Goal: Information Seeking & Learning: Check status

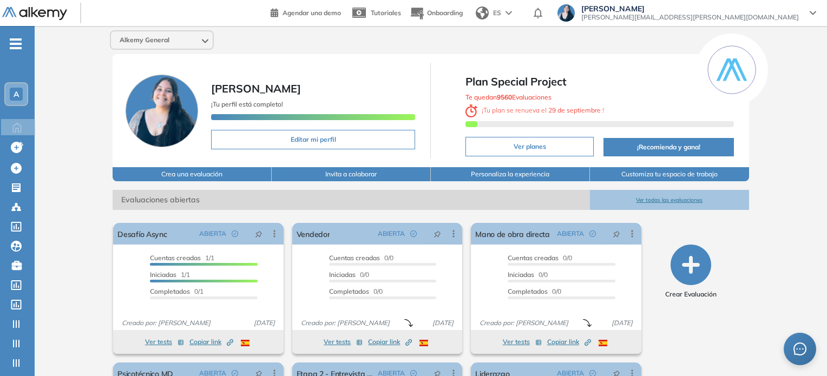
click at [22, 93] on div "A" at bounding box center [16, 94] width 13 height 13
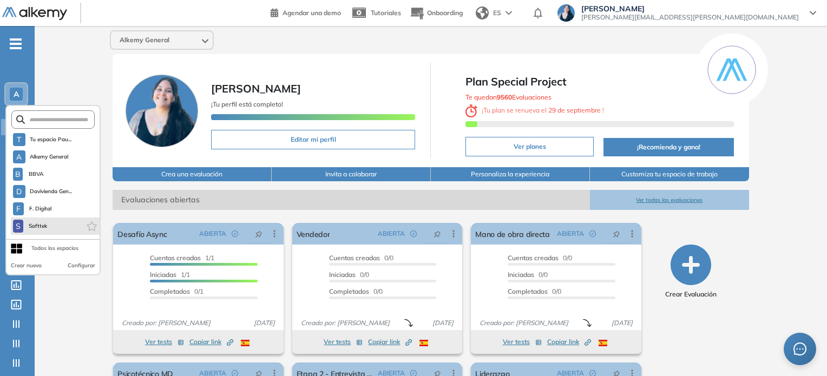
click at [50, 231] on li "S Softtek" at bounding box center [55, 226] width 89 height 17
click at [41, 224] on span "Softtek" at bounding box center [38, 226] width 21 height 9
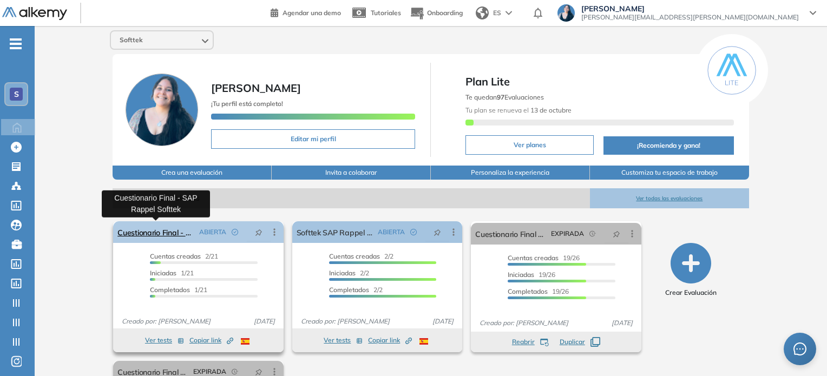
click at [139, 232] on link "Cuestionario Final - SAP Rappel Softtek" at bounding box center [156, 232] width 77 height 22
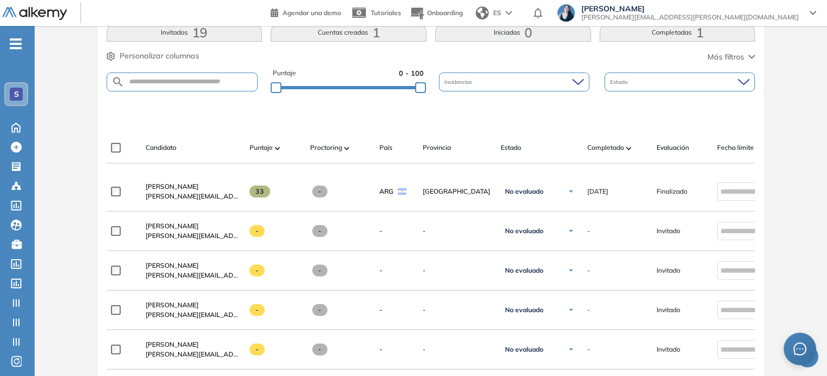
scroll to position [264, 0]
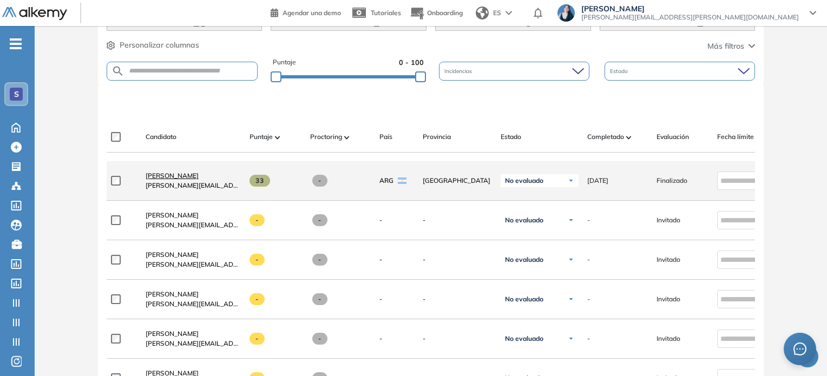
click at [199, 178] on span "[PERSON_NAME]" at bounding box center [172, 176] width 53 height 8
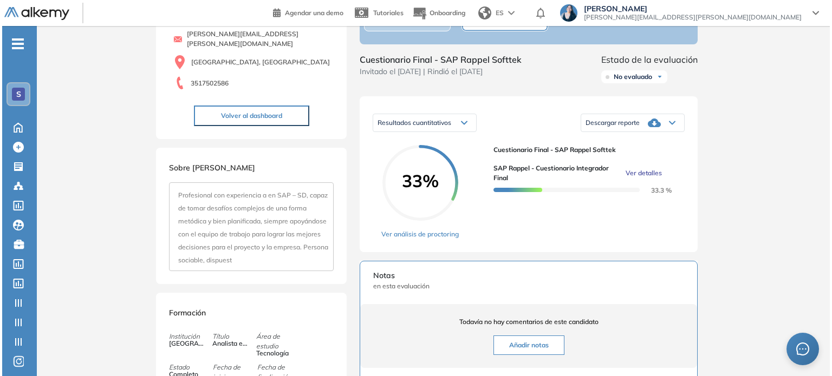
scroll to position [162, 0]
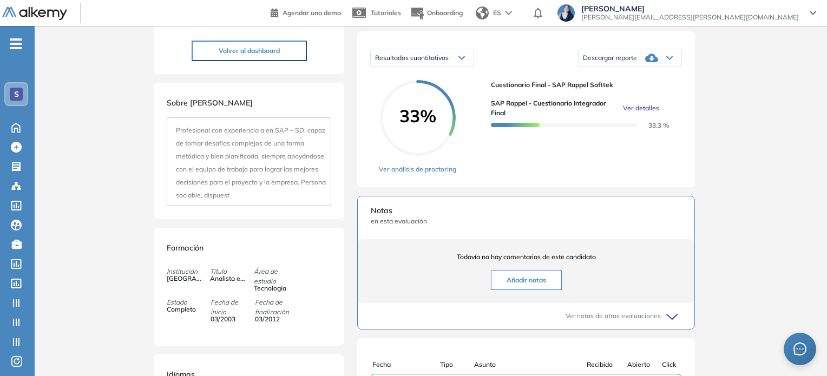
click at [641, 113] on span "Ver detalles" at bounding box center [641, 108] width 36 height 10
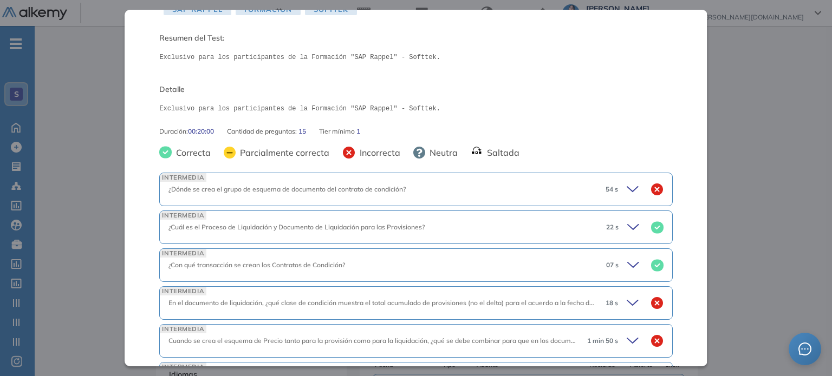
scroll to position [108, 0]
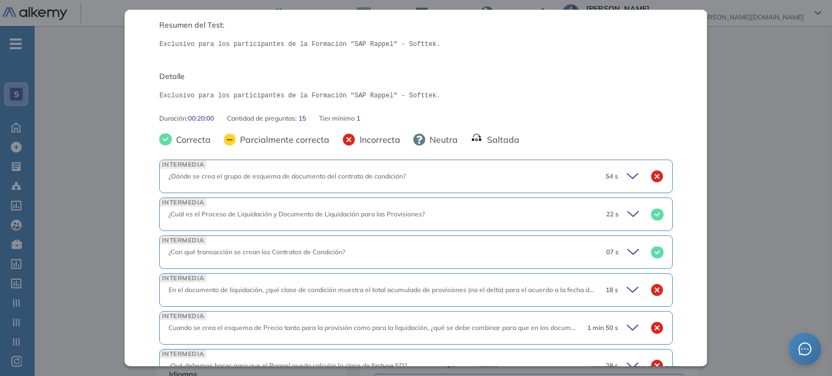
click at [630, 175] on icon at bounding box center [633, 176] width 15 height 15
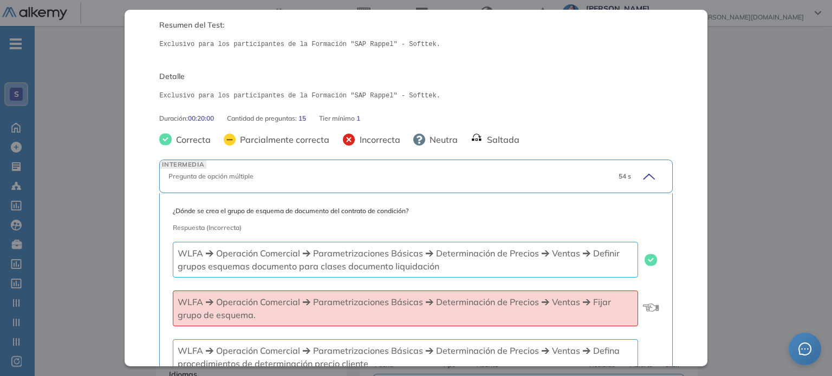
click at [630, 175] on div "54 s" at bounding box center [637, 176] width 54 height 15
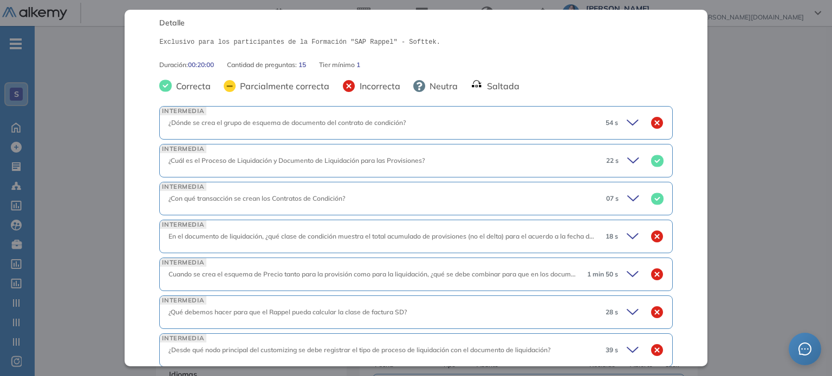
scroll to position [162, 0]
click at [630, 162] on icon at bounding box center [634, 160] width 15 height 15
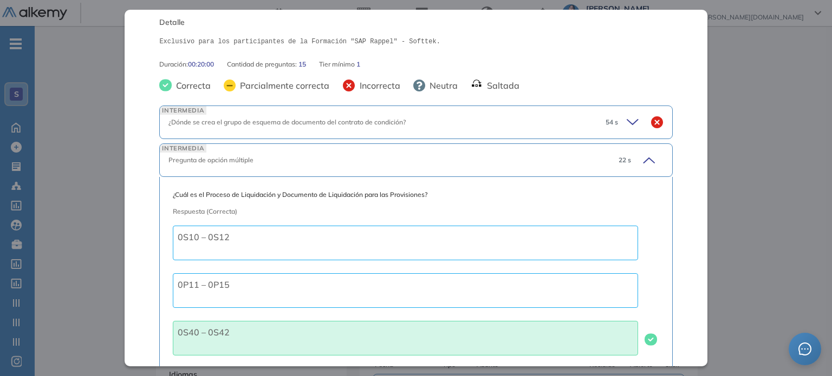
click at [630, 162] on div "22 s" at bounding box center [637, 160] width 54 height 15
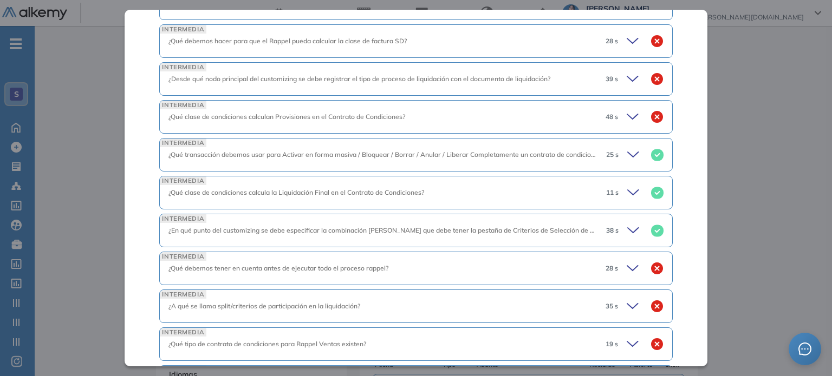
scroll to position [509, 0]
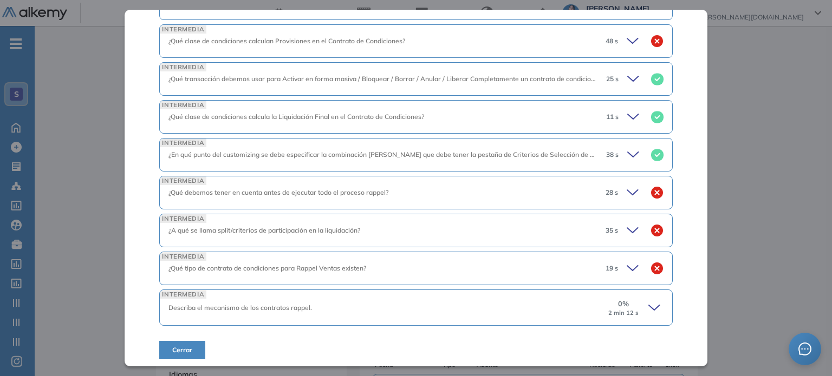
click at [649, 305] on icon at bounding box center [654, 307] width 11 height 5
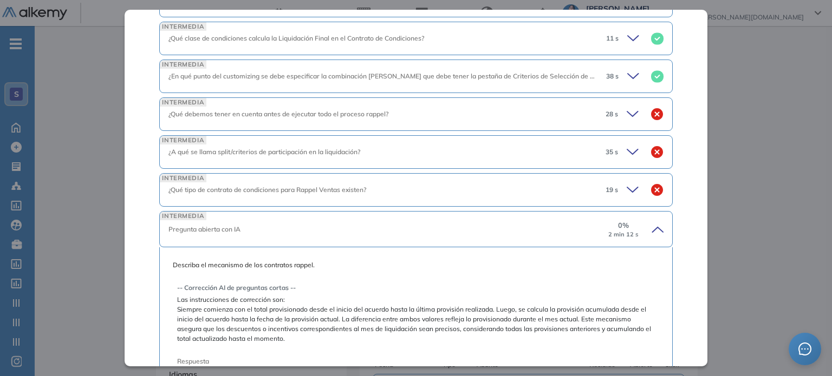
scroll to position [563, 0]
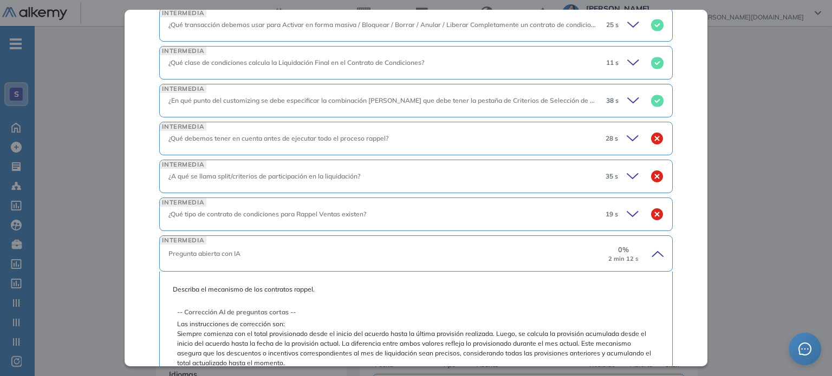
click at [648, 253] on icon at bounding box center [655, 253] width 15 height 15
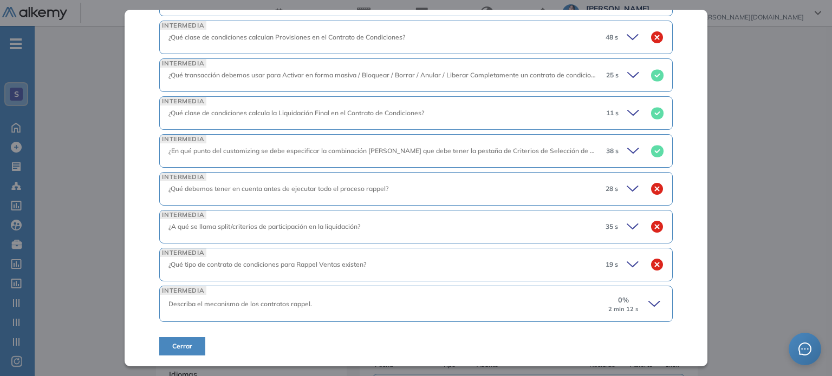
scroll to position [509, 0]
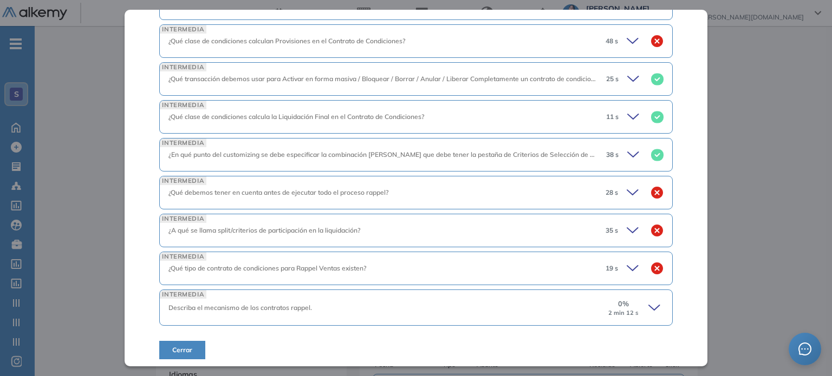
click at [629, 266] on icon at bounding box center [633, 268] width 15 height 15
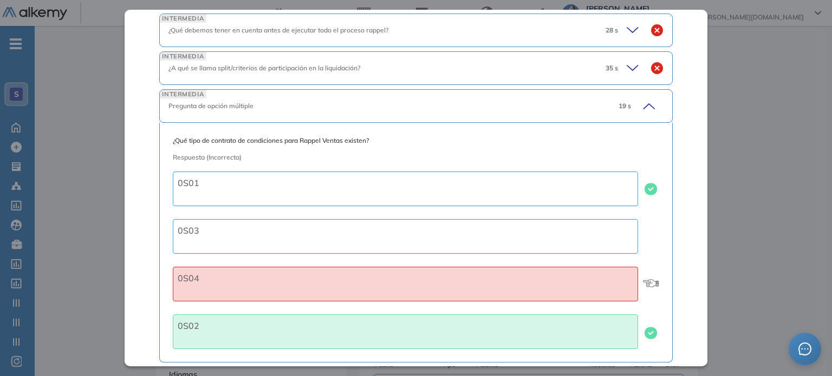
scroll to position [617, 0]
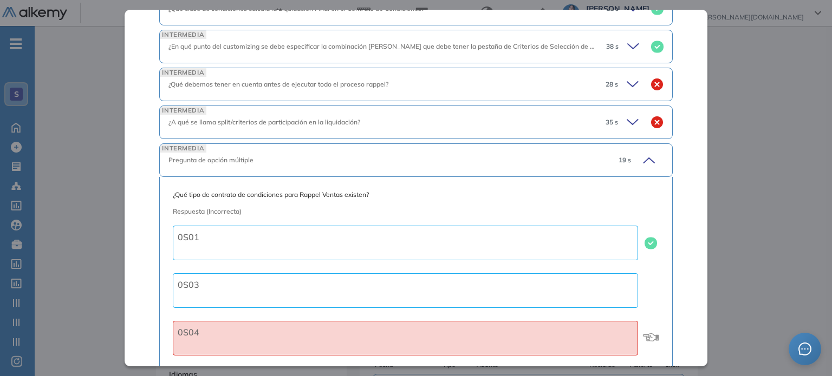
click at [645, 160] on icon at bounding box center [646, 160] width 15 height 15
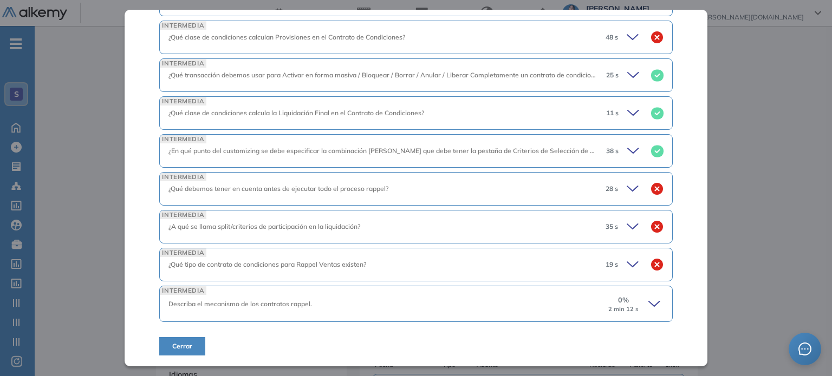
scroll to position [509, 0]
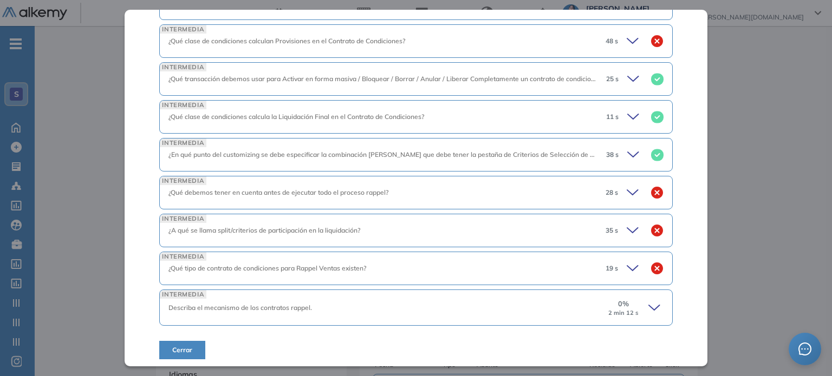
click at [615, 226] on div "35 s" at bounding box center [630, 230] width 67 height 15
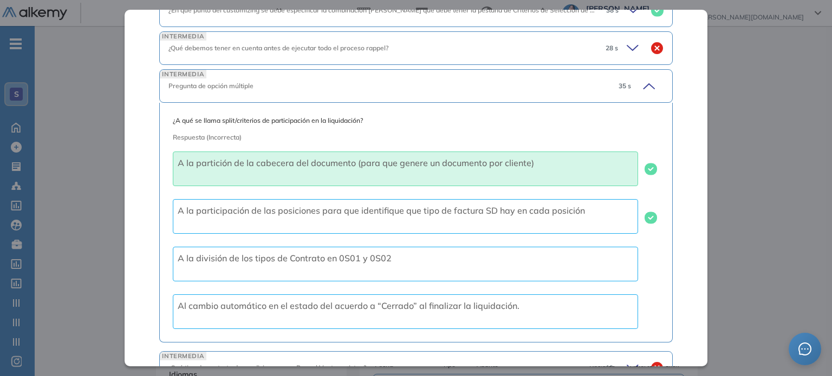
scroll to position [671, 0]
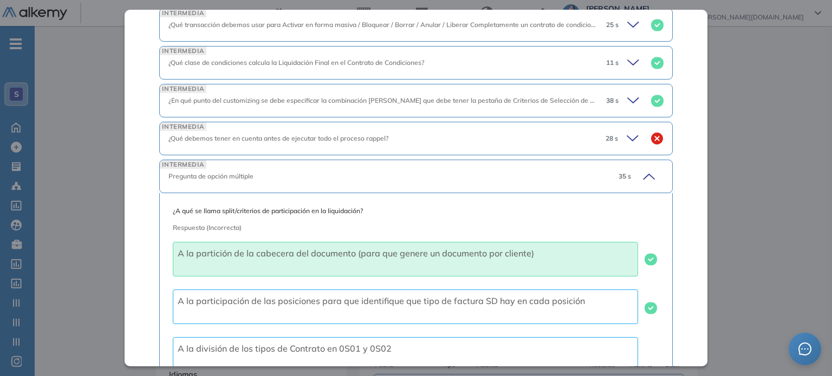
click at [639, 171] on icon at bounding box center [646, 176] width 15 height 15
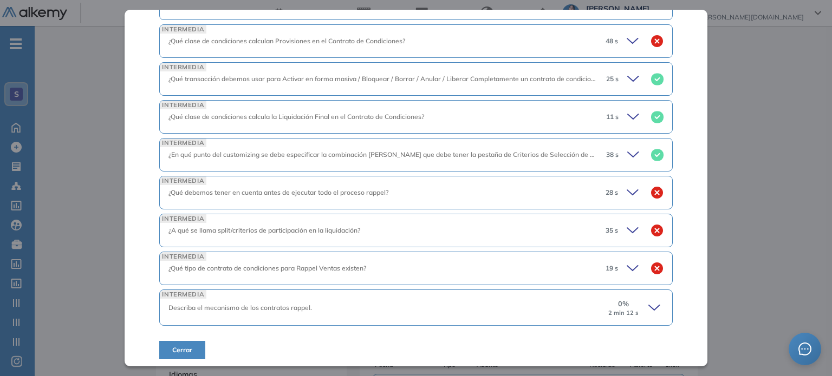
click at [631, 231] on icon at bounding box center [633, 230] width 15 height 15
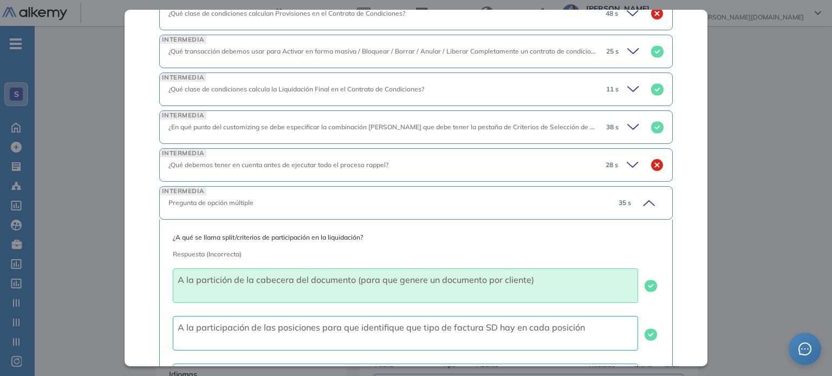
scroll to position [509, 0]
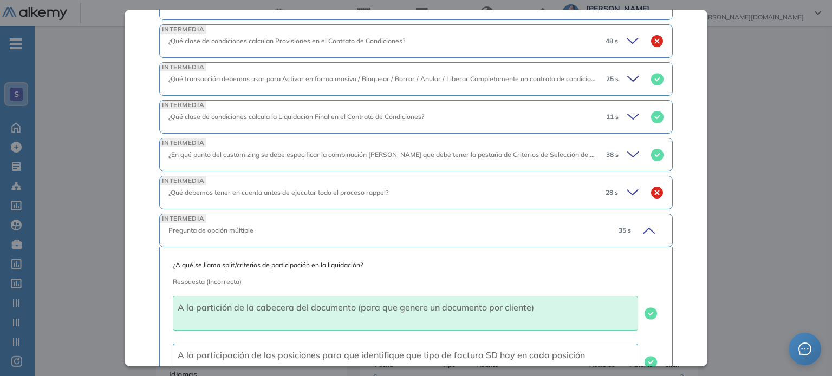
click at [639, 232] on icon at bounding box center [646, 230] width 15 height 15
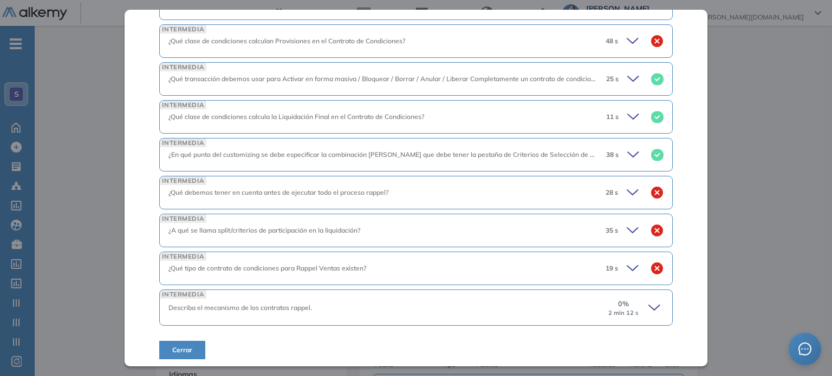
click at [626, 194] on icon at bounding box center [633, 192] width 15 height 15
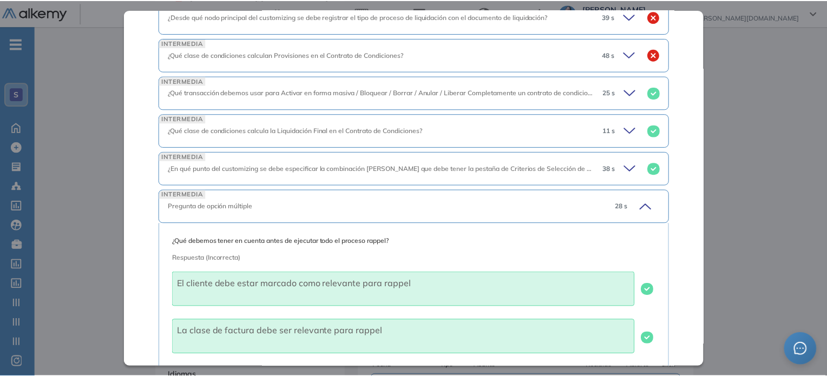
scroll to position [455, 0]
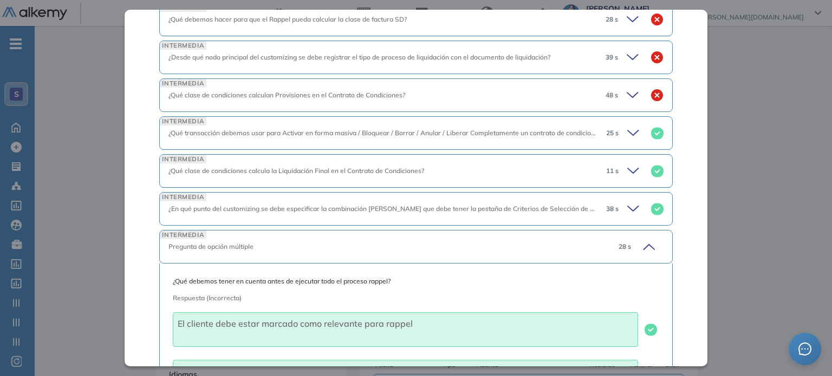
click at [639, 242] on icon at bounding box center [646, 246] width 15 height 15
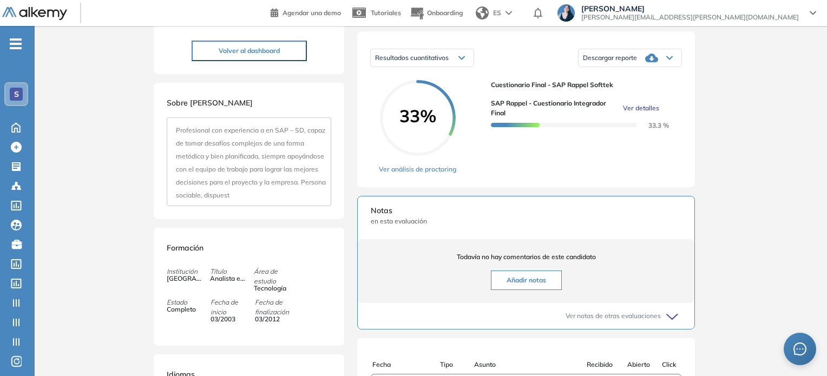
click at [731, 207] on div "Inicio Alkymetrics Evaluaciones Dashboard Candidato SAP Rappel - Cuestionario I…" at bounding box center [431, 234] width 793 height 740
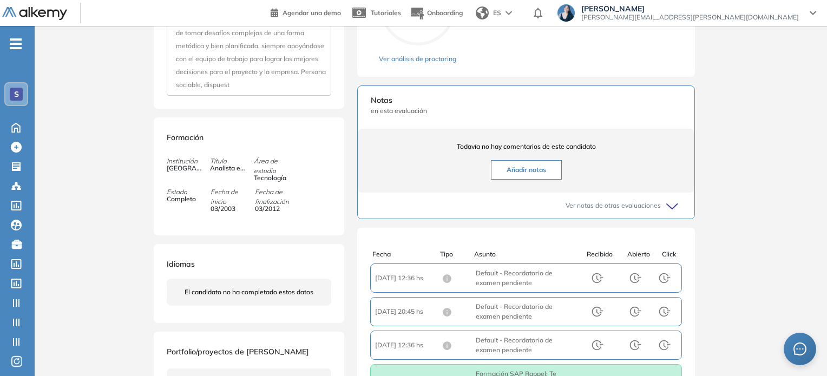
scroll to position [271, 0]
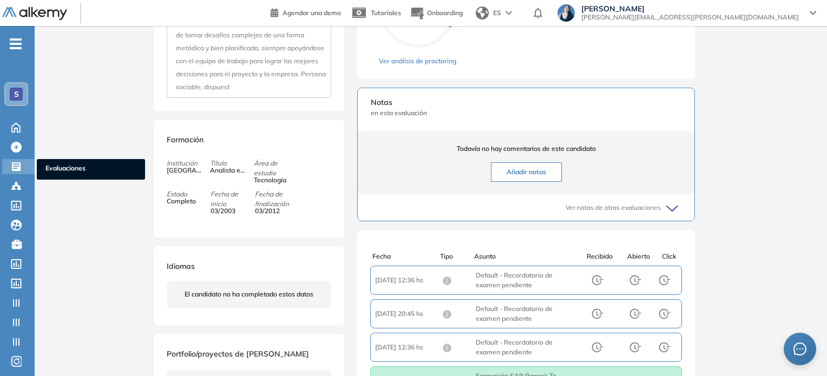
click at [17, 166] on icon at bounding box center [16, 166] width 9 height 9
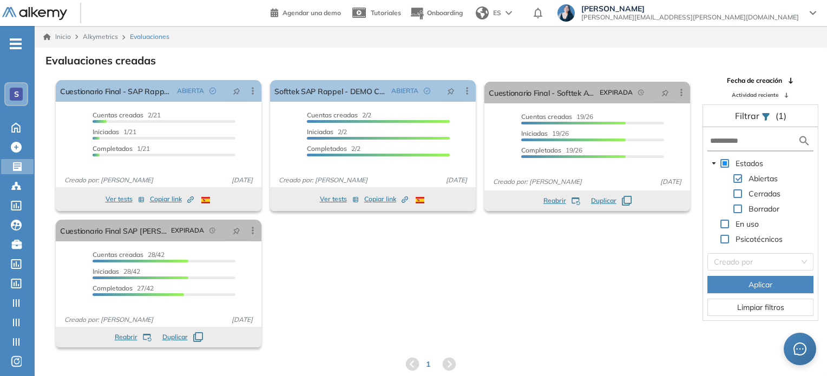
click at [19, 93] on div "S" at bounding box center [16, 94] width 13 height 13
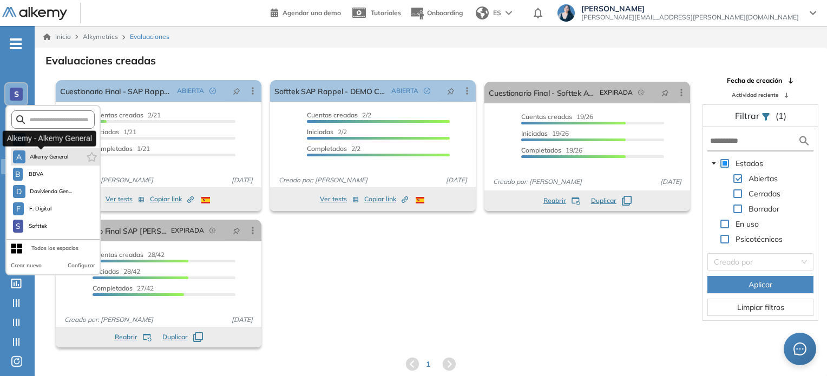
click at [49, 160] on span "Alkemy General" at bounding box center [49, 157] width 39 height 9
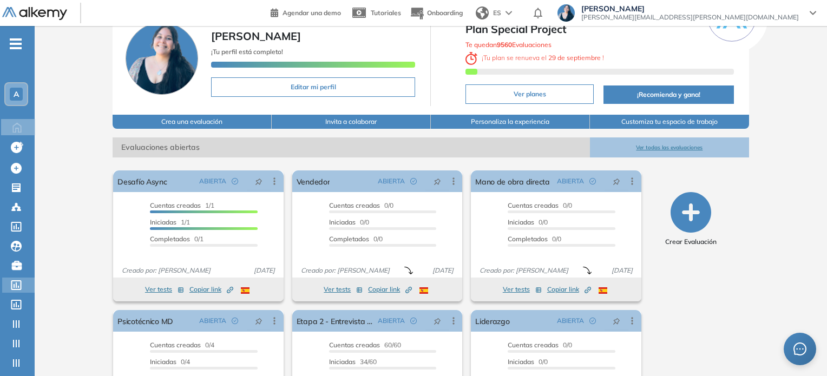
scroll to position [129, 0]
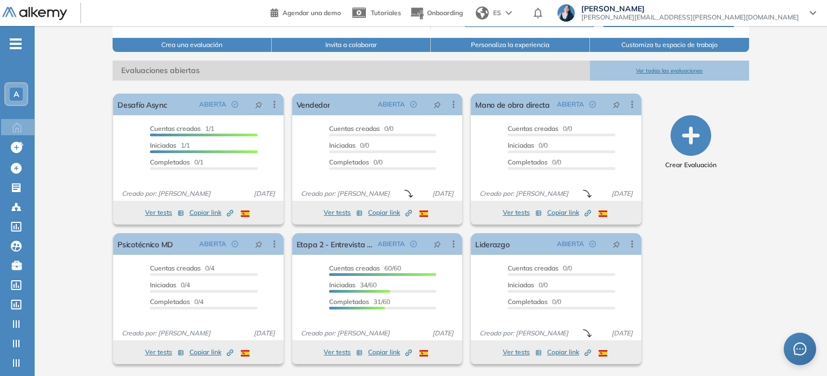
click at [17, 41] on span "-" at bounding box center [16, 42] width 12 height 9
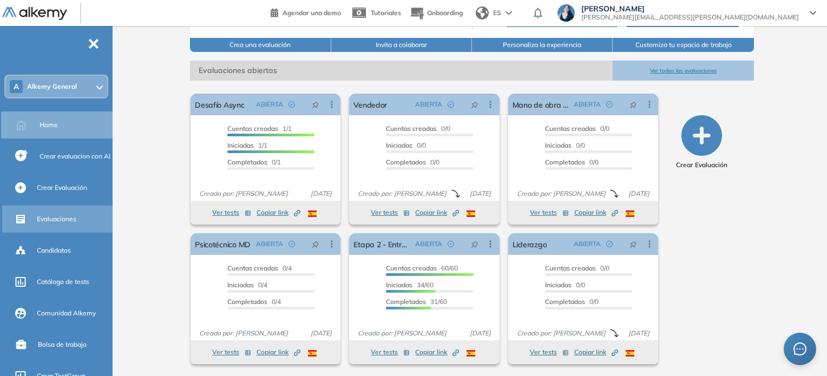
scroll to position [0, 0]
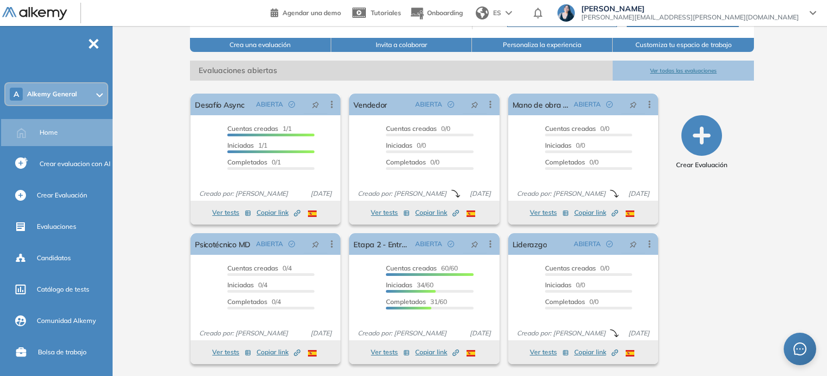
click at [93, 43] on span "-" at bounding box center [94, 42] width 12 height 9
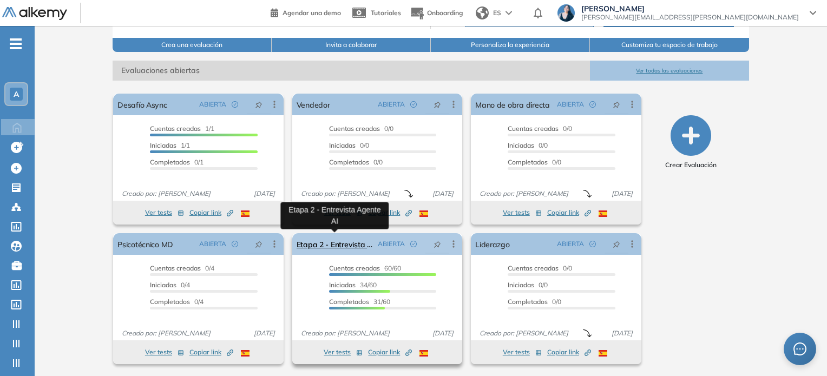
click at [328, 244] on link "Etapa 2 - Entrevista Agente AI" at bounding box center [335, 244] width 77 height 22
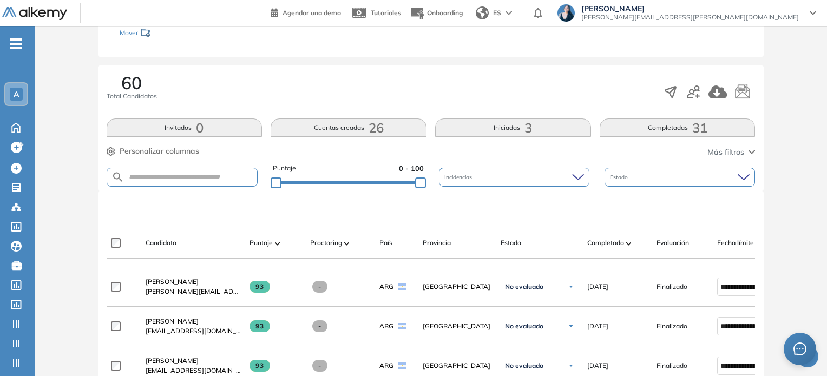
scroll to position [155, 0]
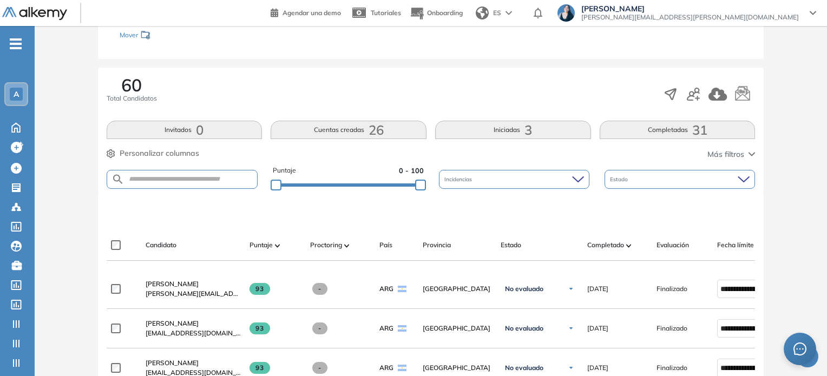
click at [523, 134] on button "Iniciadas 3" at bounding box center [513, 130] width 156 height 18
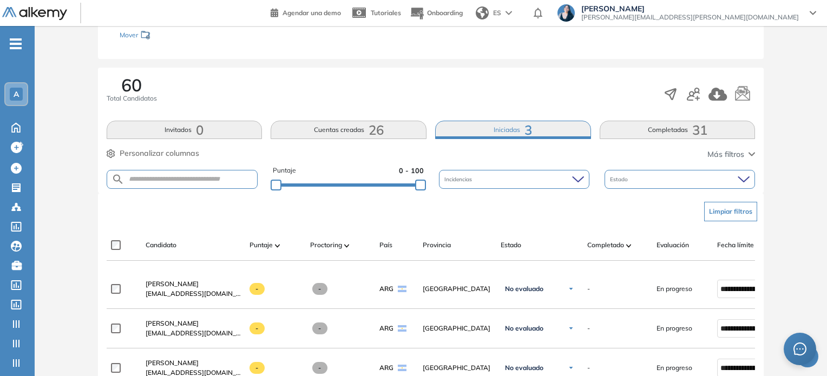
click at [644, 133] on button "Completadas 31" at bounding box center [678, 130] width 156 height 18
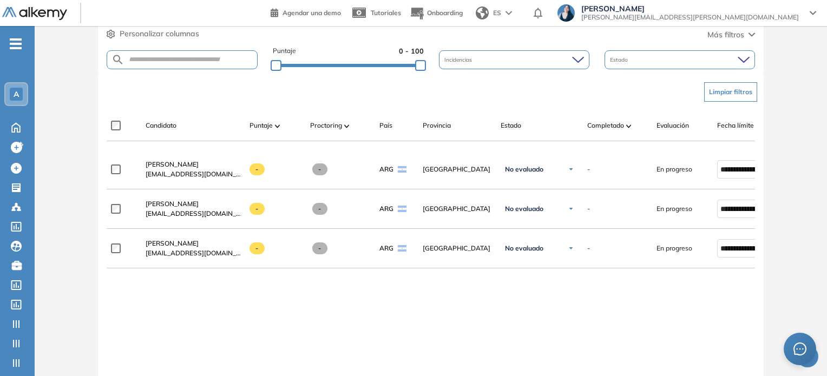
scroll to position [318, 0]
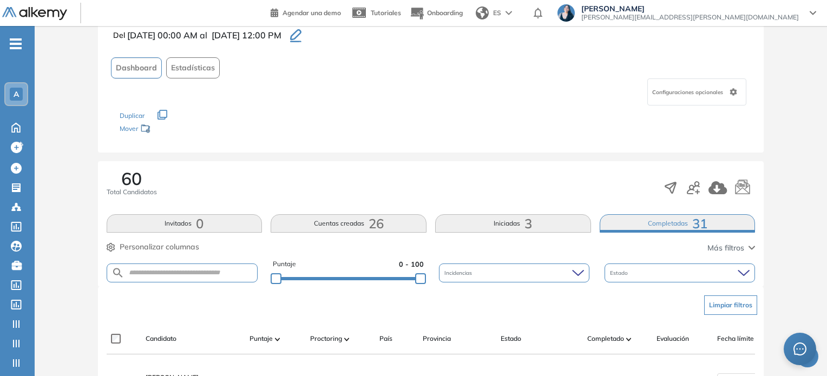
click at [571, 229] on button "Iniciadas 3" at bounding box center [513, 223] width 156 height 18
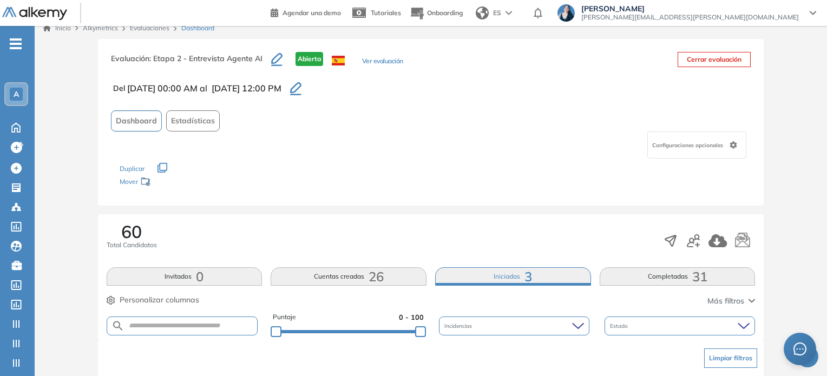
scroll to position [0, 0]
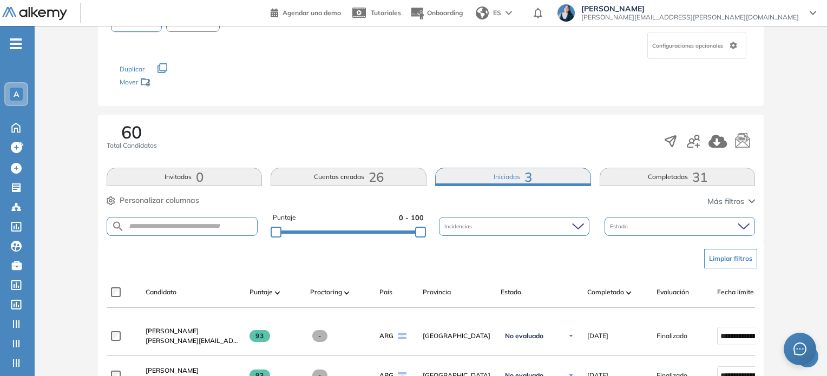
click at [216, 175] on button "Invitados 0" at bounding box center [185, 177] width 156 height 18
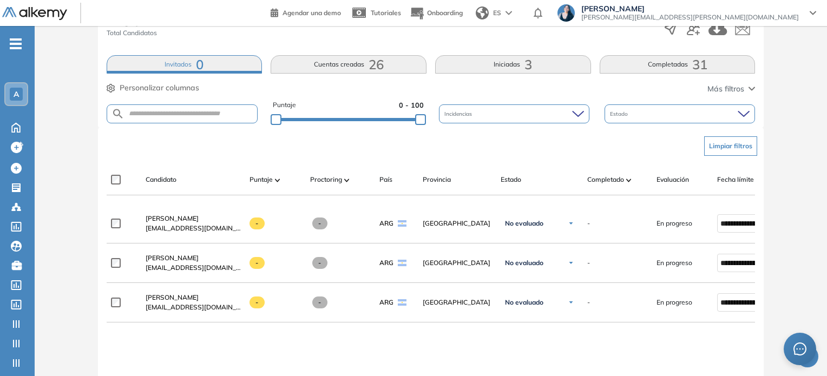
scroll to position [217, 0]
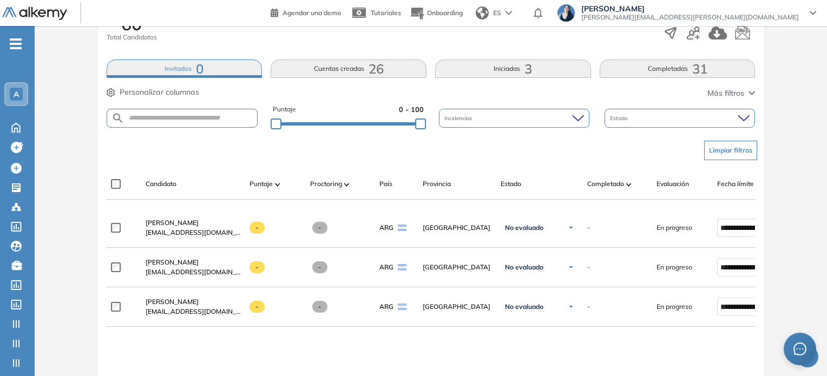
click at [256, 71] on button "Invitados 0" at bounding box center [185, 69] width 156 height 18
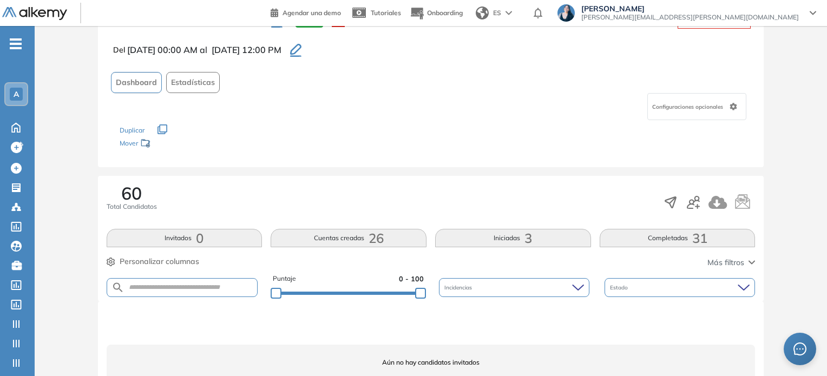
scroll to position [90, 0]
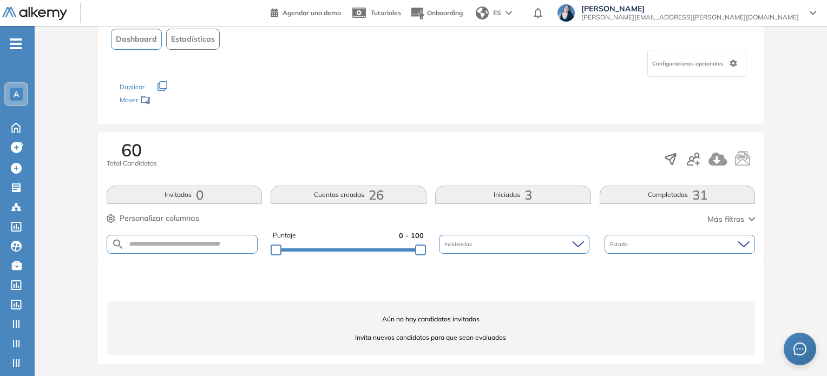
click at [354, 197] on button "Cuentas creadas 26" at bounding box center [349, 195] width 156 height 18
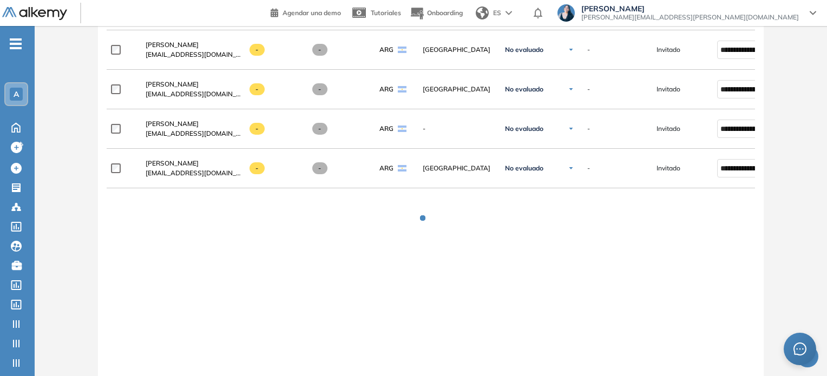
scroll to position [849, 0]
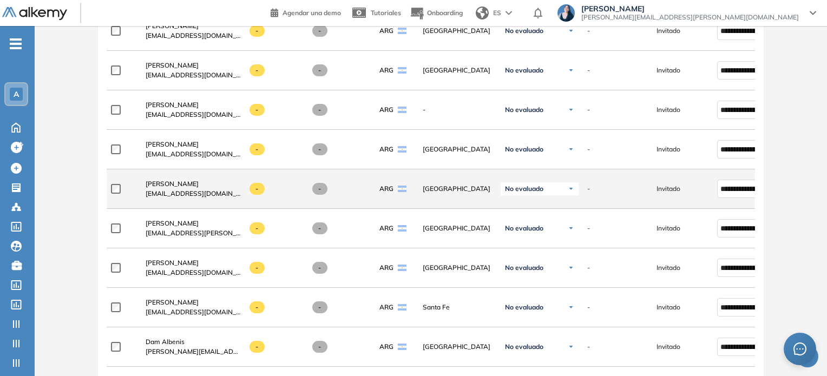
click at [568, 187] on img at bounding box center [571, 189] width 6 height 6
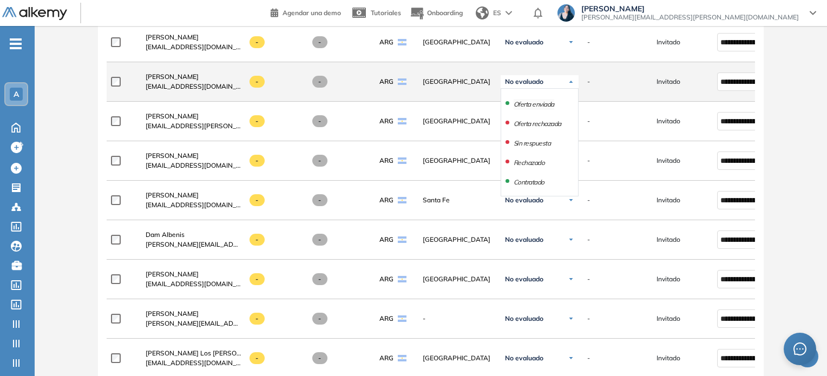
scroll to position [957, 0]
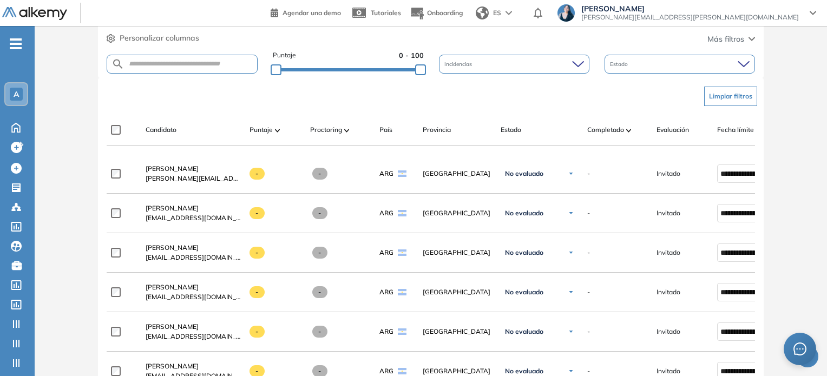
scroll to position [90, 0]
